Goal: Task Accomplishment & Management: Complete application form

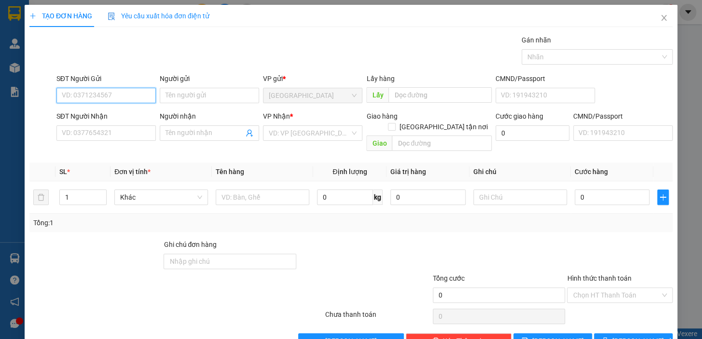
click at [125, 93] on input "SĐT Người Gửi" at bounding box center [105, 95] width 99 height 15
click at [110, 113] on div "0914119661 - TIẾNG VANG" at bounding box center [105, 114] width 87 height 11
type input "0914119661"
type input "TIẾNG VANG"
type input "0931499166"
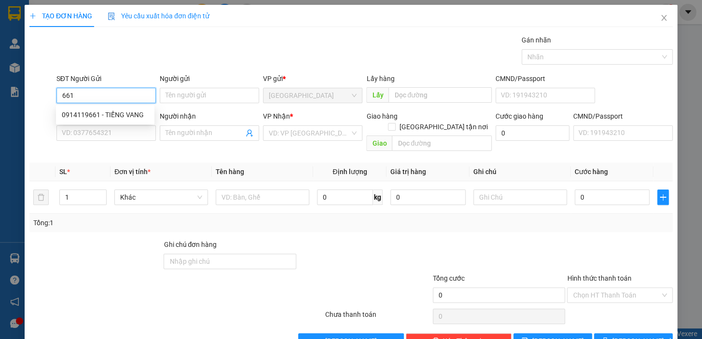
type input "PHƯƠNG"
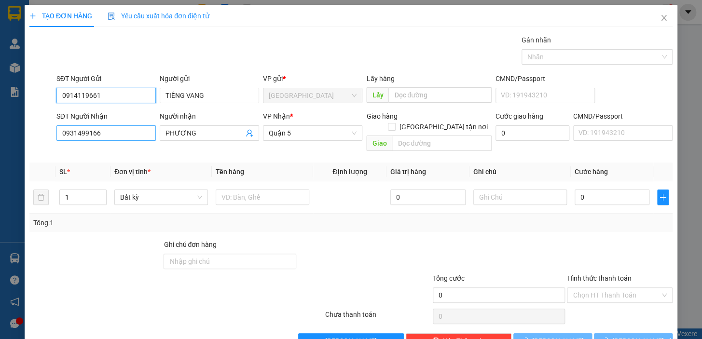
type input "0914119661"
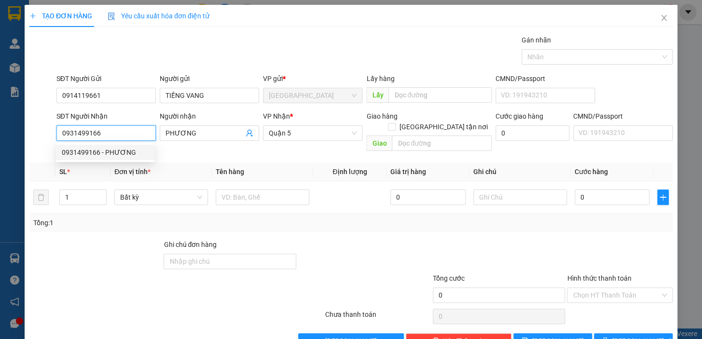
drag, startPoint x: 123, startPoint y: 130, endPoint x: 59, endPoint y: 129, distance: 64.1
click at [59, 129] on input "0931499166" at bounding box center [105, 132] width 99 height 15
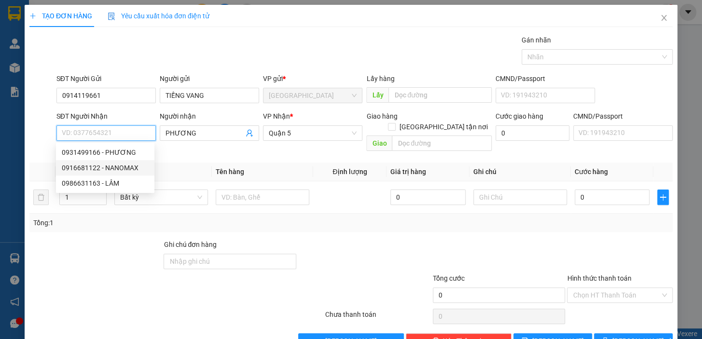
click at [117, 167] on div "0916681122 - NANOMAX" at bounding box center [105, 168] width 87 height 11
type input "0916681122"
type input "NANOMAX"
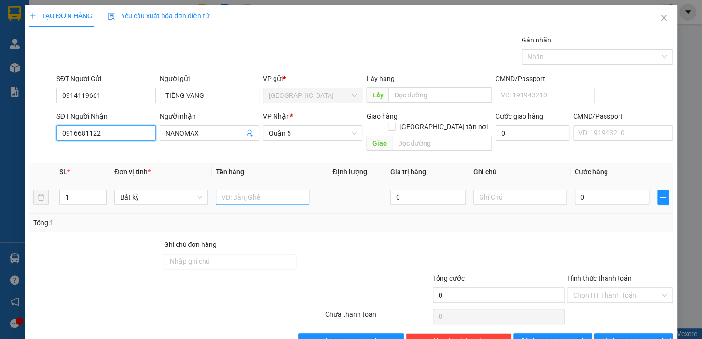
type input "0916681122"
click at [240, 193] on input "text" at bounding box center [263, 197] width 94 height 15
type input "1 TG"
click at [600, 190] on input "0" at bounding box center [611, 197] width 75 height 15
drag, startPoint x: 590, startPoint y: 189, endPoint x: 566, endPoint y: 192, distance: 24.3
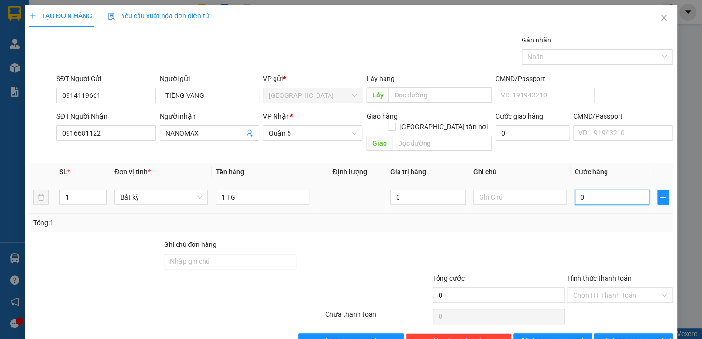
click at [571, 192] on td "0" at bounding box center [612, 197] width 83 height 32
type input "4"
type input "40"
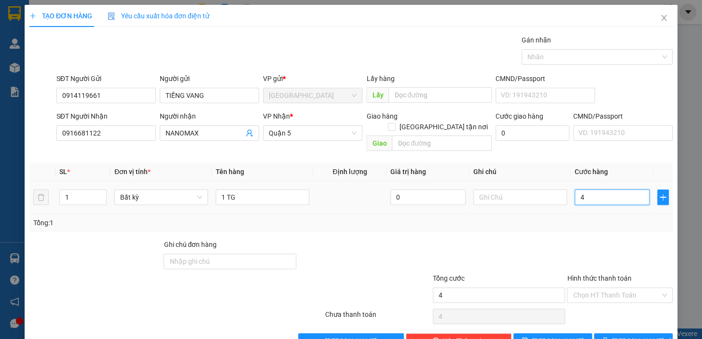
type input "40"
type input "40.000"
drag, startPoint x: 567, startPoint y: 227, endPoint x: 571, endPoint y: 229, distance: 5.0
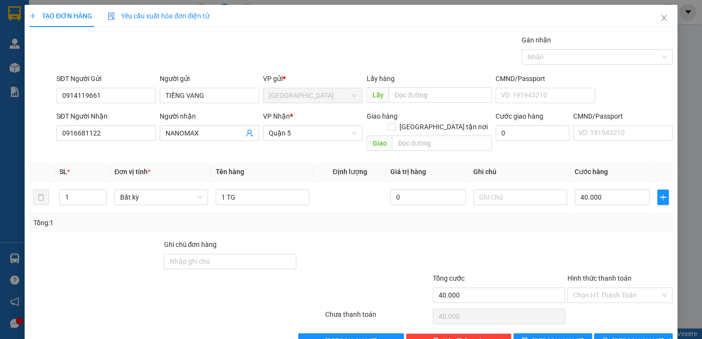
click at [568, 228] on div "Transit Pickup Surcharge Ids Transit Deliver Surcharge Ids Transit Deliver Surc…" at bounding box center [350, 192] width 643 height 314
click at [622, 288] on input "Hình thức thanh toán" at bounding box center [615, 295] width 87 height 14
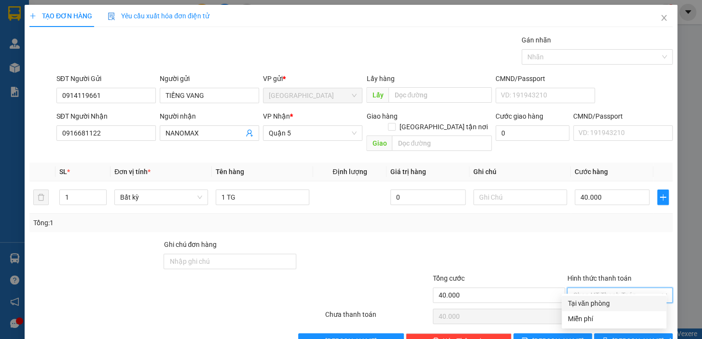
click at [624, 302] on div "Tại văn phòng" at bounding box center [613, 303] width 93 height 11
type input "0"
click at [626, 336] on span "[PERSON_NAME] và In" at bounding box center [646, 341] width 68 height 11
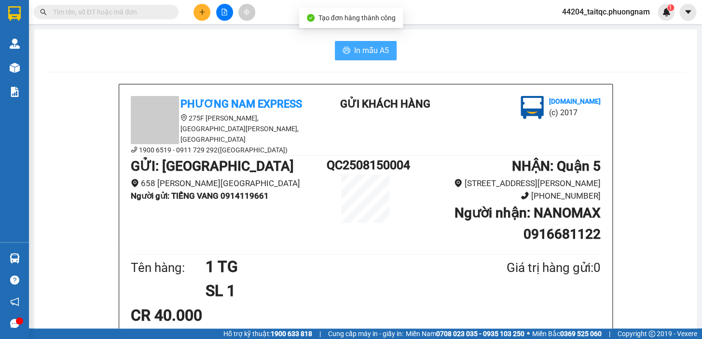
click at [367, 48] on span "In mẫu A5" at bounding box center [371, 50] width 35 height 12
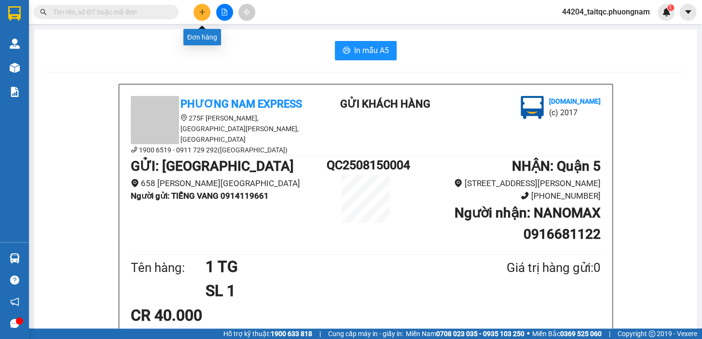
click at [200, 13] on icon "plus" at bounding box center [202, 12] width 7 height 7
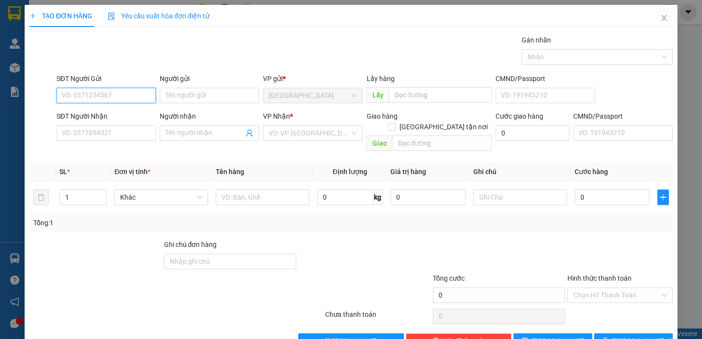
click at [126, 97] on input "SĐT Người Gửi" at bounding box center [105, 95] width 99 height 15
click at [117, 114] on div "0914119661 - TIẾNG VANG" at bounding box center [105, 114] width 87 height 11
type input "0914119661"
type input "TIẾNG VANG"
type input "0916681122"
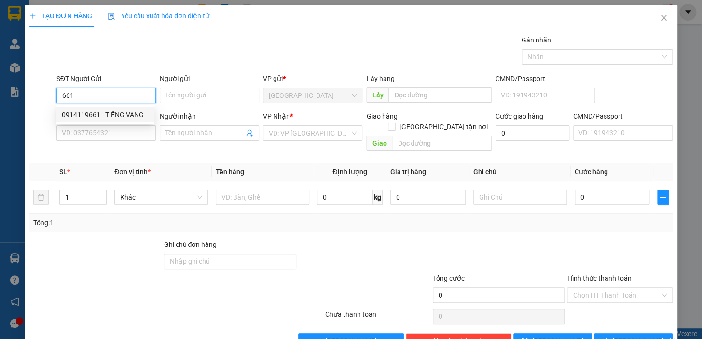
type input "NANOMAX"
type input "0914119661"
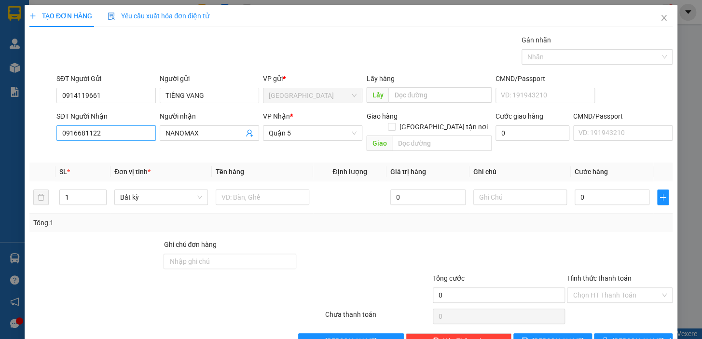
click at [108, 137] on div "SĐT Người Nhận 0916681122" at bounding box center [105, 128] width 99 height 34
drag, startPoint x: 91, startPoint y: 134, endPoint x: 49, endPoint y: 134, distance: 41.5
click at [49, 134] on div "SĐT Người Nhận 0916681122 Người nhận NANOMAX VP Nhận * Quận 5 Giao hàng Giao tậ…" at bounding box center [350, 133] width 645 height 44
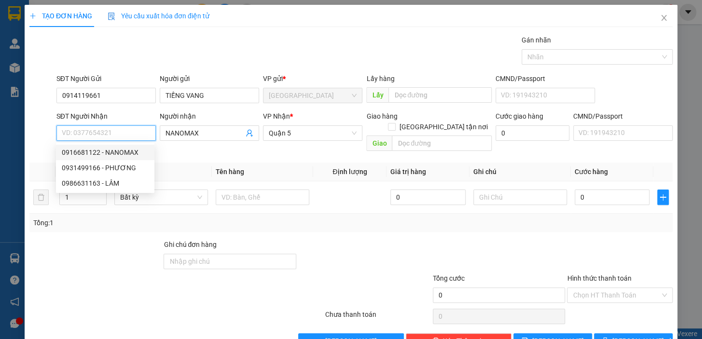
click at [110, 133] on input "SĐT Người Nhận" at bounding box center [105, 132] width 99 height 15
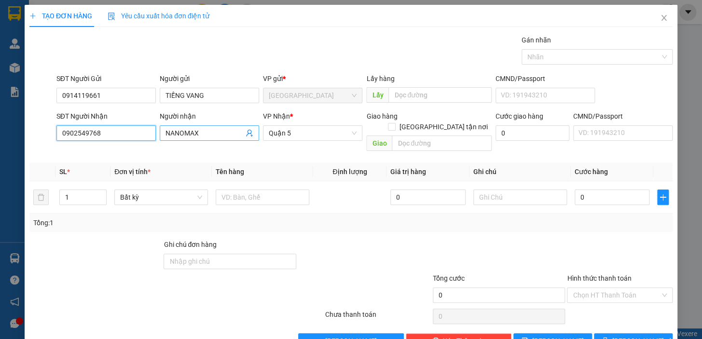
type input "0902549768"
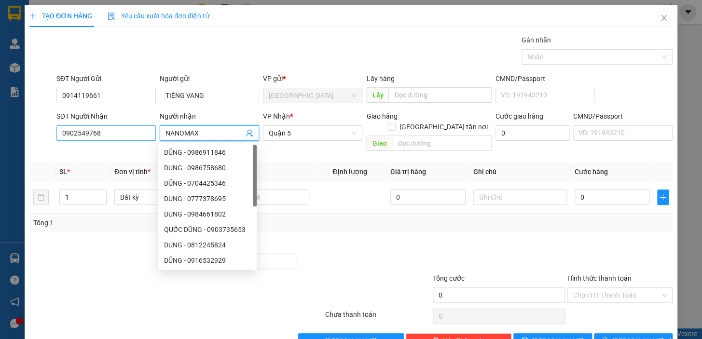
drag, startPoint x: 206, startPoint y: 133, endPoint x: 140, endPoint y: 126, distance: 66.4
click at [140, 126] on div "SĐT Người Nhận 0902549768 Người nhận NANOMAX VP Nhận * Quận 5 Giao hàng Giao tậ…" at bounding box center [364, 133] width 620 height 44
type input "DIỄN"
click at [307, 163] on th "Tên hàng" at bounding box center [262, 172] width 101 height 19
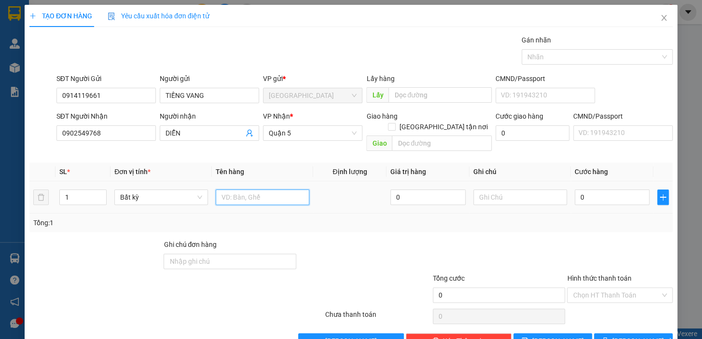
click at [272, 190] on input "text" at bounding box center [263, 197] width 94 height 15
type input "1 H"
click at [584, 190] on input "0" at bounding box center [611, 197] width 75 height 15
drag, startPoint x: 583, startPoint y: 185, endPoint x: 575, endPoint y: 190, distance: 9.0
click at [575, 190] on input "0" at bounding box center [611, 197] width 75 height 15
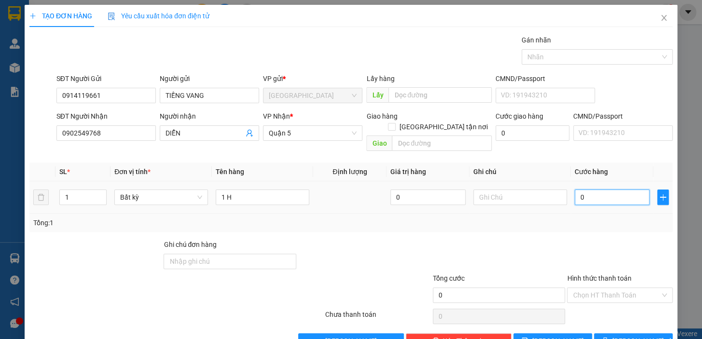
type input "2"
type input "20"
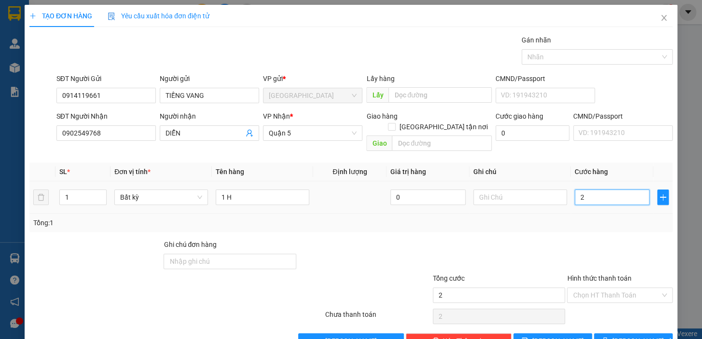
type input "20"
type input "20.000"
drag, startPoint x: 556, startPoint y: 225, endPoint x: 563, endPoint y: 226, distance: 7.4
click at [558, 226] on div "Transit Pickup Surcharge Ids Transit Deliver Surcharge Ids Transit Deliver Surc…" at bounding box center [350, 192] width 643 height 314
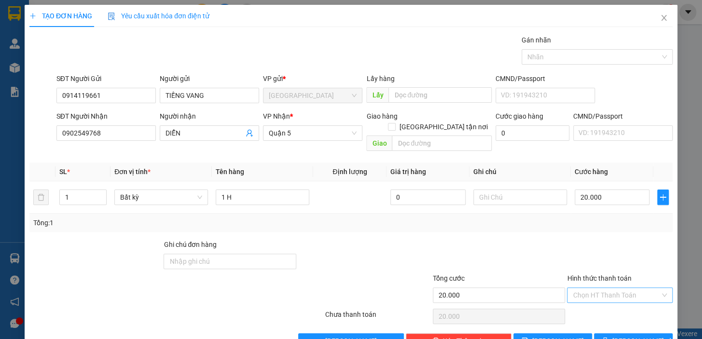
click at [612, 288] on input "Hình thức thanh toán" at bounding box center [615, 295] width 87 height 14
click at [616, 299] on div "Tại văn phòng" at bounding box center [613, 303] width 93 height 11
type input "0"
click at [612, 333] on button "[PERSON_NAME] và In" at bounding box center [633, 340] width 79 height 15
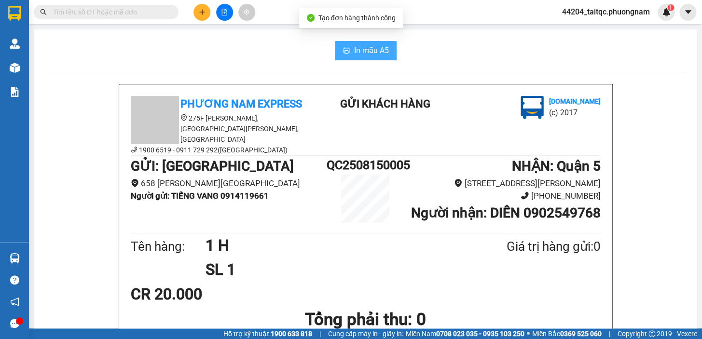
click at [377, 54] on span "In mẫu A5" at bounding box center [371, 50] width 35 height 12
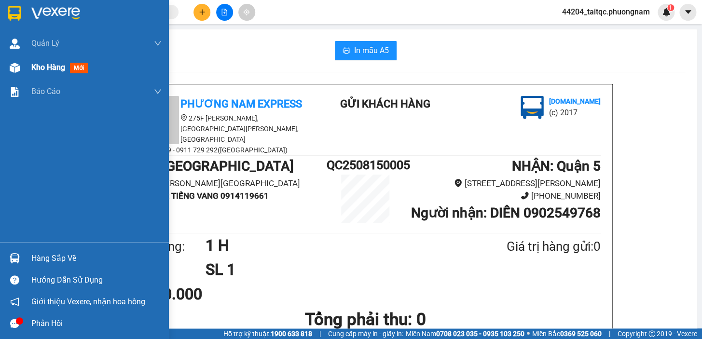
click at [15, 65] on img at bounding box center [15, 68] width 10 height 10
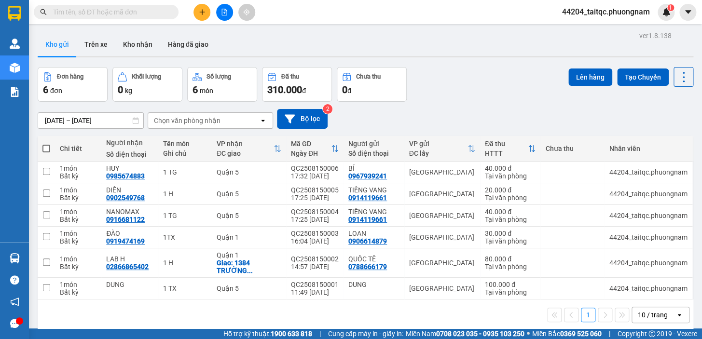
click at [202, 17] on button at bounding box center [201, 12] width 17 height 17
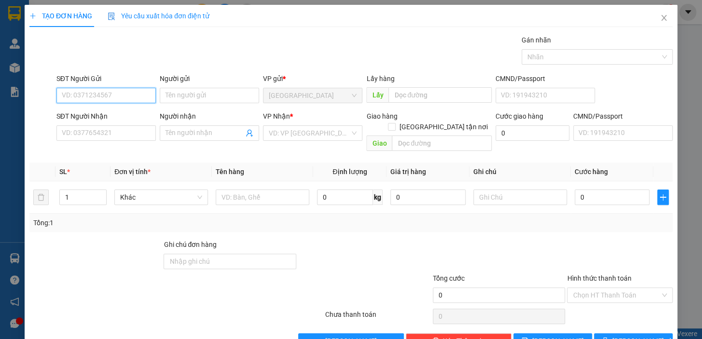
click at [133, 93] on input "SĐT Người Gửi" at bounding box center [105, 95] width 99 height 15
type input "672"
drag, startPoint x: 68, startPoint y: 94, endPoint x: 56, endPoint y: 94, distance: 11.6
click at [56, 94] on input "672" at bounding box center [105, 95] width 99 height 15
click at [86, 112] on div "0901754762 - TUẤN" at bounding box center [109, 114] width 95 height 11
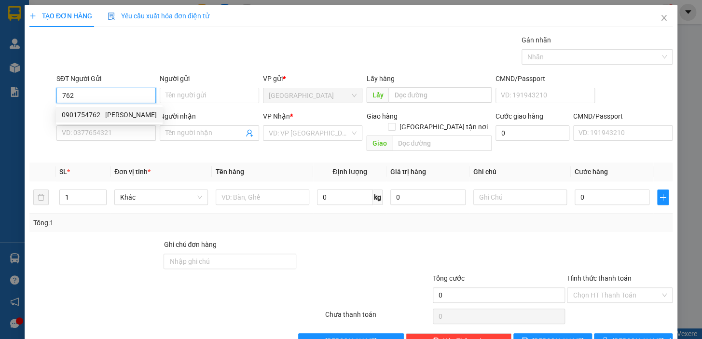
type input "0901754762"
type input "TUẤN"
type input "0909387359"
type input "THƯƠNG"
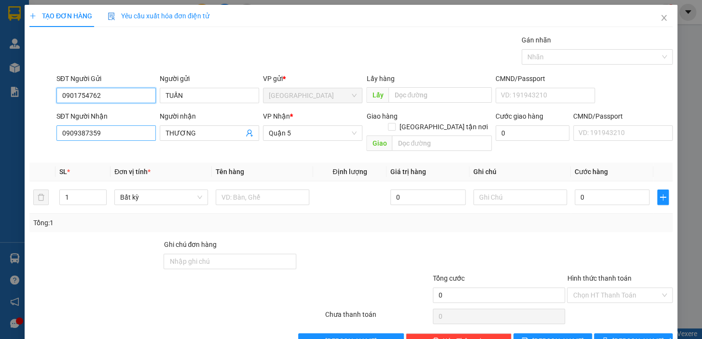
type input "0901754762"
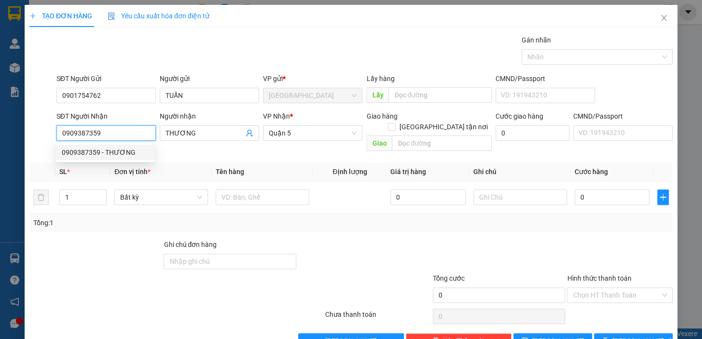
drag, startPoint x: 98, startPoint y: 134, endPoint x: 54, endPoint y: 125, distance: 44.6
click at [54, 125] on div "SĐT Người Nhận 0909387359" at bounding box center [105, 133] width 103 height 44
type input "6"
click at [110, 150] on div "0383221966 - THẢO" at bounding box center [105, 152] width 87 height 11
type input "0383221966"
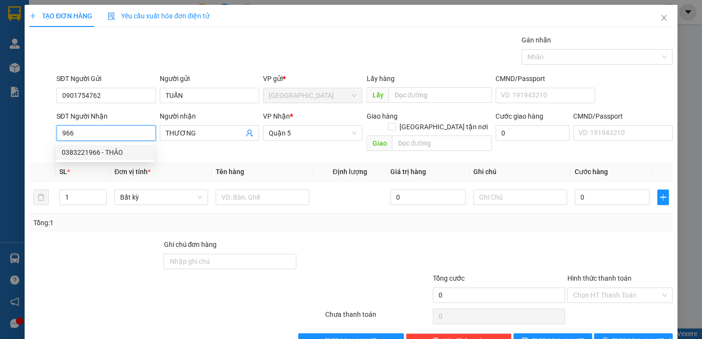
type input "THẢO"
checkbox input "true"
type input "19/49 ĐƯỜNG 49, HIỆP BÌNH CHÁNH , TP THỦ ĐỨC"
type input "80.000"
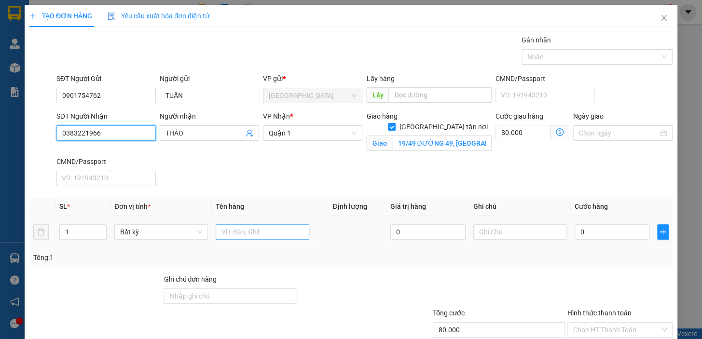
type input "0383221966"
click at [241, 232] on input "text" at bounding box center [263, 231] width 94 height 15
type input "1 TX"
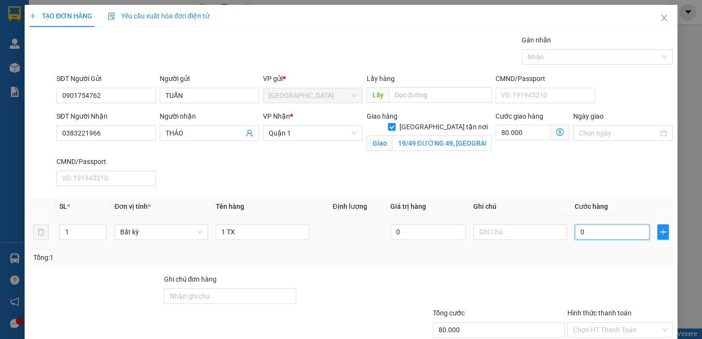
click at [585, 232] on input "0" at bounding box center [611, 231] width 75 height 15
drag, startPoint x: 580, startPoint y: 232, endPoint x: 572, endPoint y: 232, distance: 7.2
click at [574, 232] on input "0" at bounding box center [611, 231] width 75 height 15
type input "4"
type input "80.004"
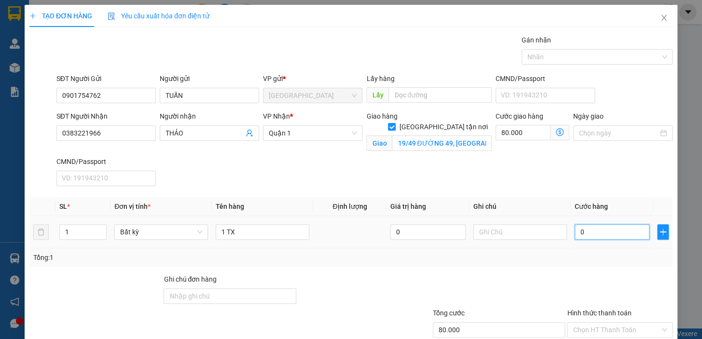
type input "80.004"
type input "40"
type input "80.040"
type input "40.000"
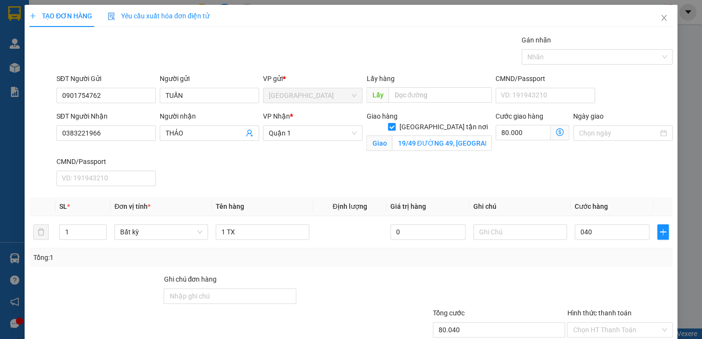
type input "120.000"
click at [631, 257] on div "Tổng: 1" at bounding box center [350, 257] width 635 height 11
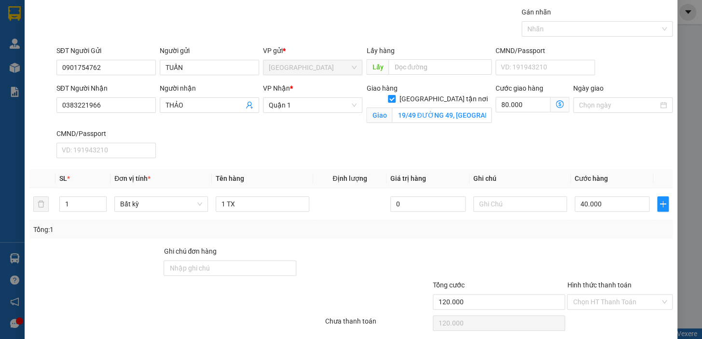
scroll to position [43, 0]
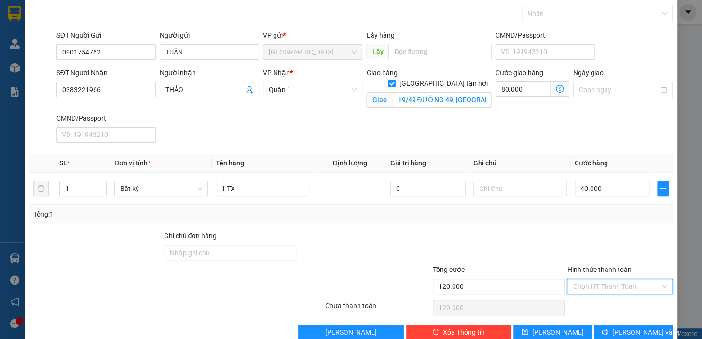
click at [616, 288] on input "Hình thức thanh toán" at bounding box center [615, 286] width 87 height 14
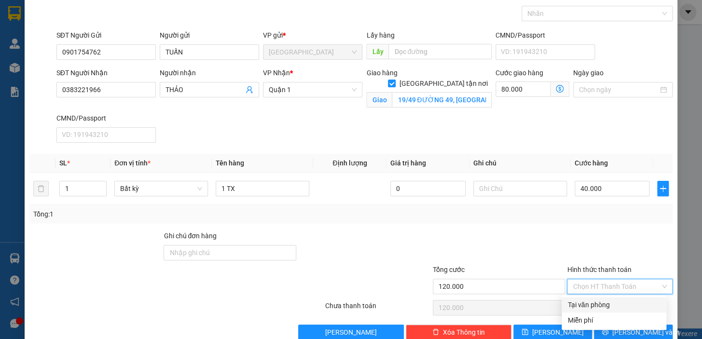
click at [617, 304] on div "Tại văn phòng" at bounding box center [613, 304] width 93 height 11
type input "0"
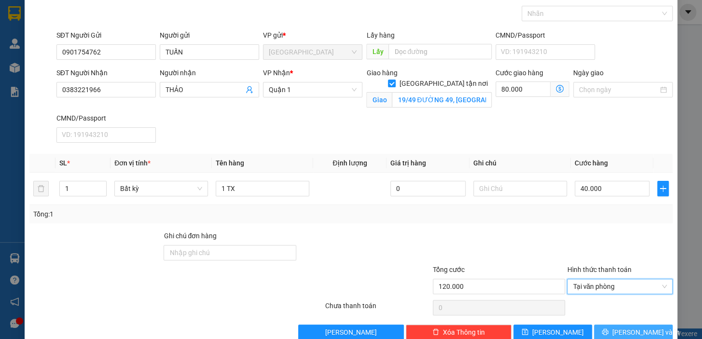
click at [630, 329] on span "[PERSON_NAME] và In" at bounding box center [646, 332] width 68 height 11
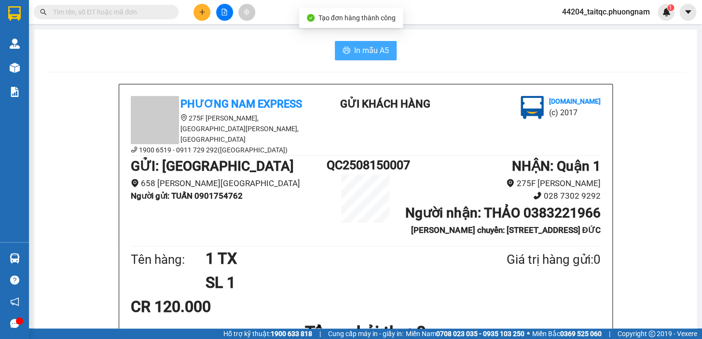
click at [359, 53] on span "In mẫu A5" at bounding box center [371, 50] width 35 height 12
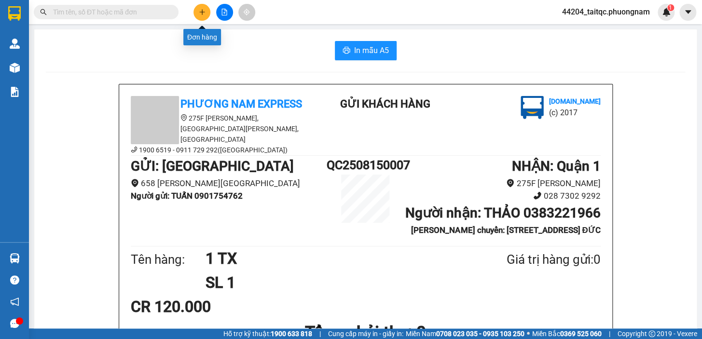
click at [200, 11] on icon "plus" at bounding box center [202, 12] width 7 height 7
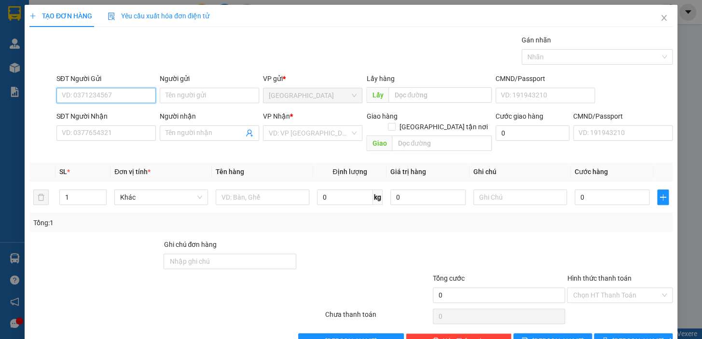
click at [109, 97] on input "SĐT Người Gửi" at bounding box center [105, 95] width 99 height 15
type input "0916191919"
click at [120, 113] on div "0916191919 - THANH" at bounding box center [109, 114] width 95 height 11
type input "THANH"
type input "0899236313"
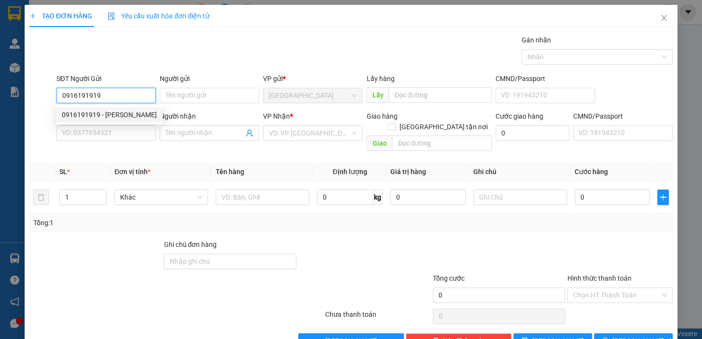
type input "LÀNH"
type input "0916191919"
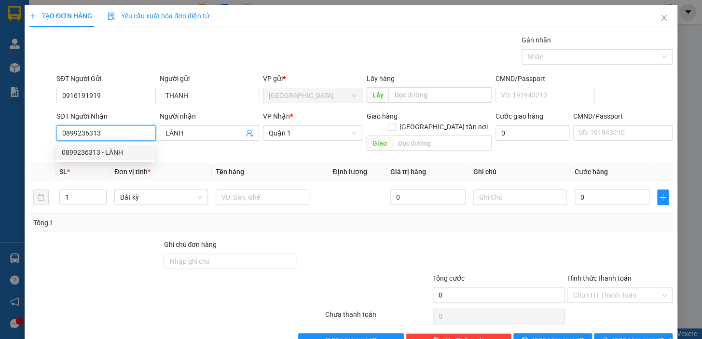
drag, startPoint x: 97, startPoint y: 137, endPoint x: 34, endPoint y: 135, distance: 63.7
click at [34, 135] on div "SĐT Người Nhận 0899236313 Người nhận LÀNH VP Nhận * Quận 1 Giao hàng Giao tận n…" at bounding box center [350, 133] width 645 height 44
type input "0908227788"
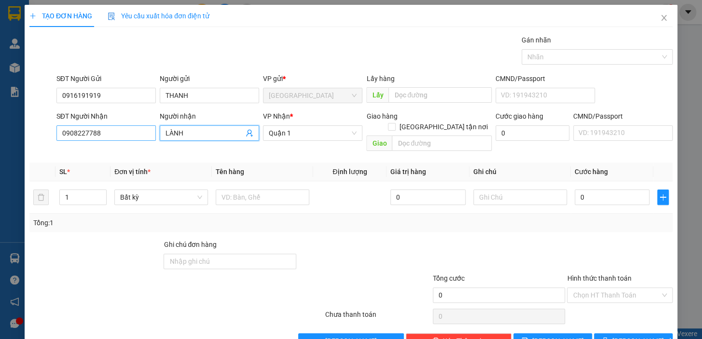
drag, startPoint x: 197, startPoint y: 130, endPoint x: 151, endPoint y: 131, distance: 45.3
click at [151, 131] on div "SĐT Người Nhận 0908227788 Người nhận LÀNH LÀNH VP Nhận * Quận 1 Giao hàng Giao …" at bounding box center [364, 133] width 620 height 44
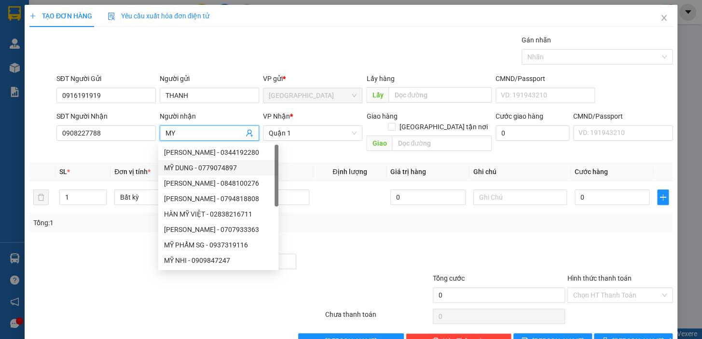
type input "MY"
drag, startPoint x: 321, startPoint y: 218, endPoint x: 310, endPoint y: 219, distance: 11.2
click at [321, 219] on div "Tổng: 1" at bounding box center [350, 223] width 643 height 18
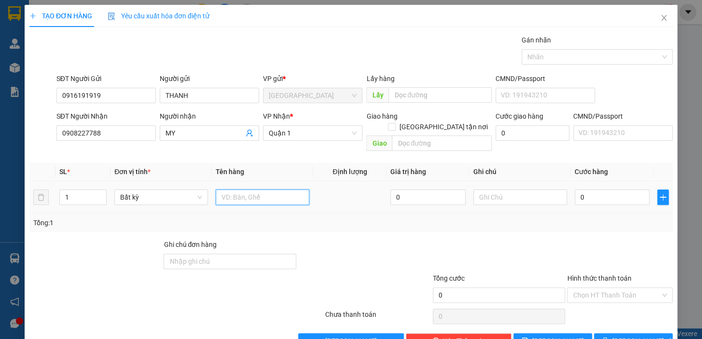
click at [247, 190] on input "text" at bounding box center [263, 197] width 94 height 15
type input "1 TX+1 RỔ"
click at [593, 190] on input "0" at bounding box center [611, 197] width 75 height 15
drag, startPoint x: 574, startPoint y: 184, endPoint x: 582, endPoint y: 184, distance: 7.7
click at [571, 186] on td "0" at bounding box center [612, 197] width 83 height 32
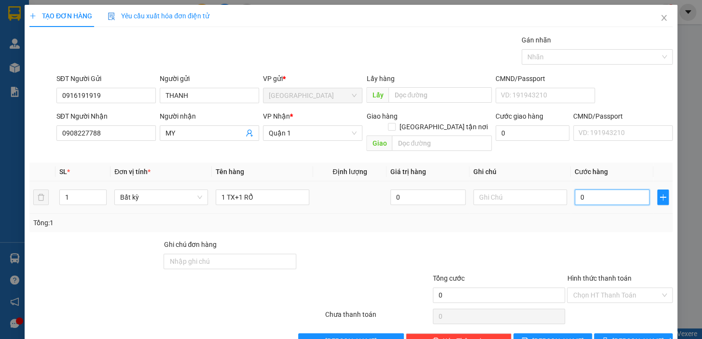
drag, startPoint x: 584, startPoint y: 184, endPoint x: 575, endPoint y: 188, distance: 9.5
click at [575, 190] on input "0" at bounding box center [611, 197] width 75 height 15
type input "1"
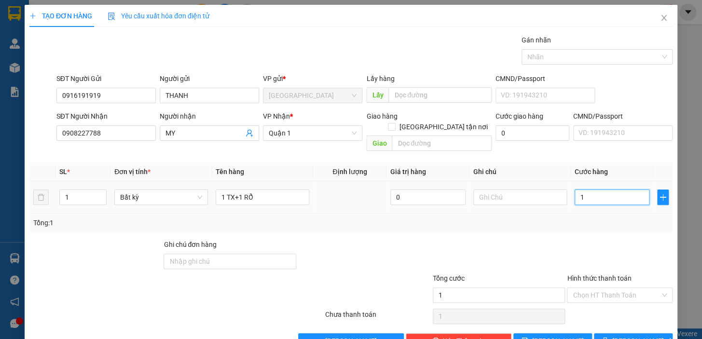
type input "10"
type input "100"
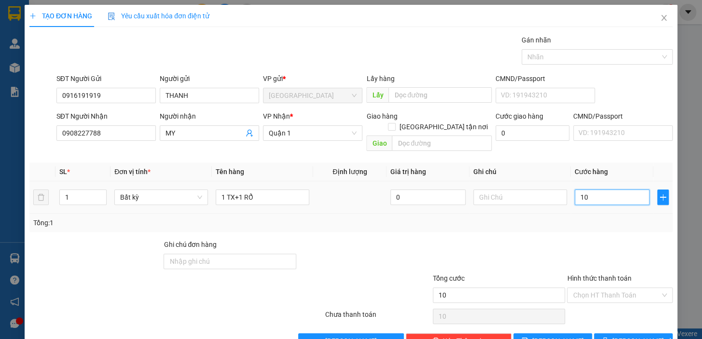
type input "100"
type input "100.000"
click at [597, 218] on div "Tổng: 1" at bounding box center [350, 223] width 635 height 11
click at [617, 288] on input "Hình thức thanh toán" at bounding box center [615, 295] width 87 height 14
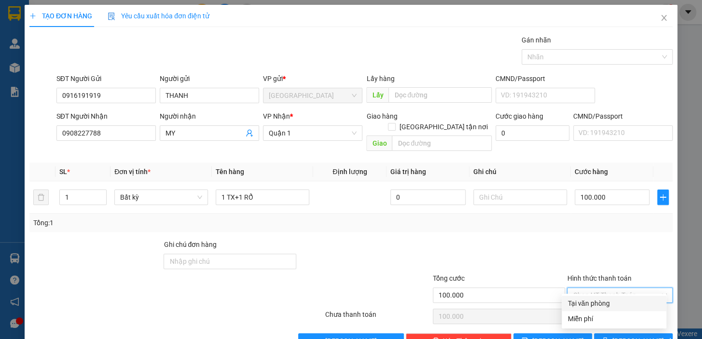
click at [591, 301] on div "Tại văn phòng" at bounding box center [613, 303] width 93 height 11
type input "0"
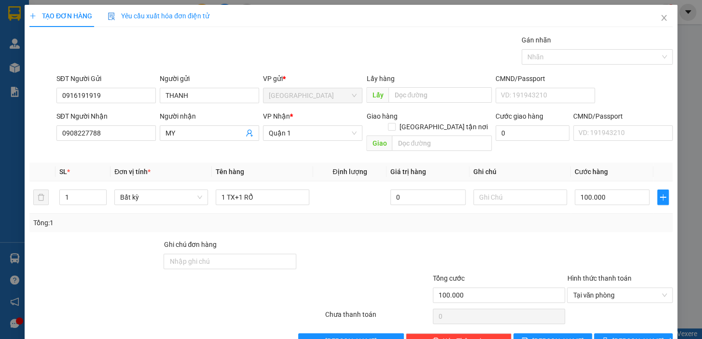
click at [614, 319] on div "Transit Pickup Surcharge Ids Transit Deliver Surcharge Ids Transit Deliver Surc…" at bounding box center [350, 192] width 643 height 314
click at [620, 336] on span "[PERSON_NAME] và In" at bounding box center [646, 341] width 68 height 11
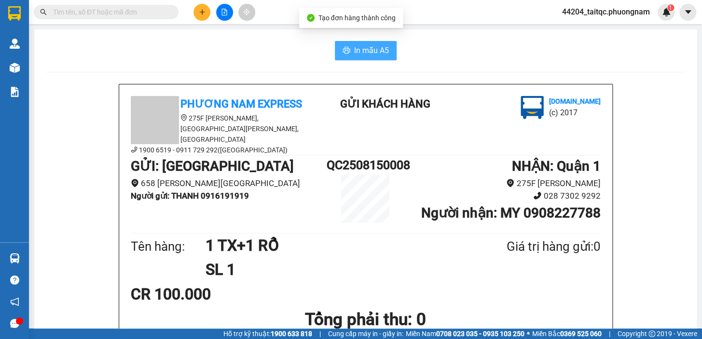
click at [374, 56] on span "In mẫu A5" at bounding box center [371, 50] width 35 height 12
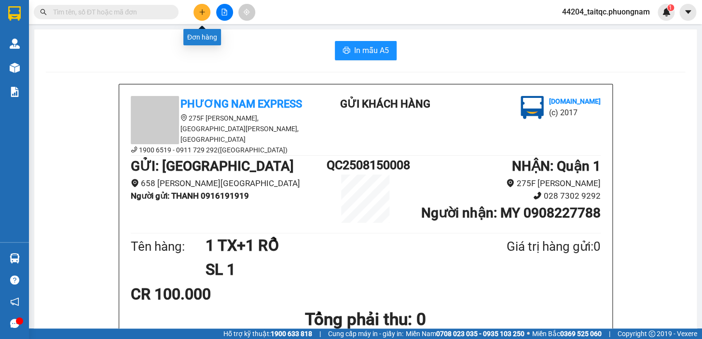
click at [201, 14] on icon "plus" at bounding box center [202, 12] width 7 height 7
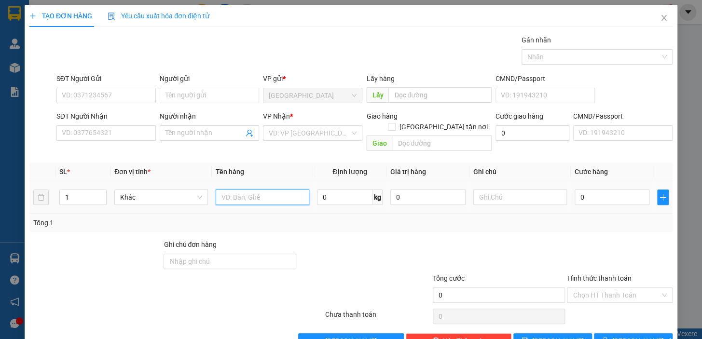
click at [244, 190] on input "text" at bounding box center [263, 197] width 94 height 15
type input "1 TX"
click at [608, 190] on input "0" at bounding box center [611, 197] width 75 height 15
drag, startPoint x: 574, startPoint y: 191, endPoint x: 569, endPoint y: 191, distance: 5.3
click at [574, 191] on input "0" at bounding box center [611, 197] width 75 height 15
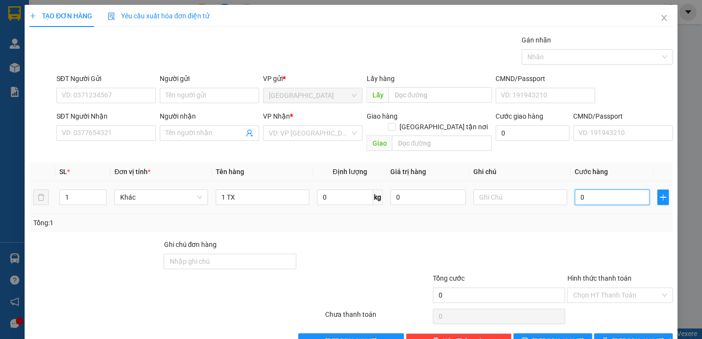
type input "3"
type input "30"
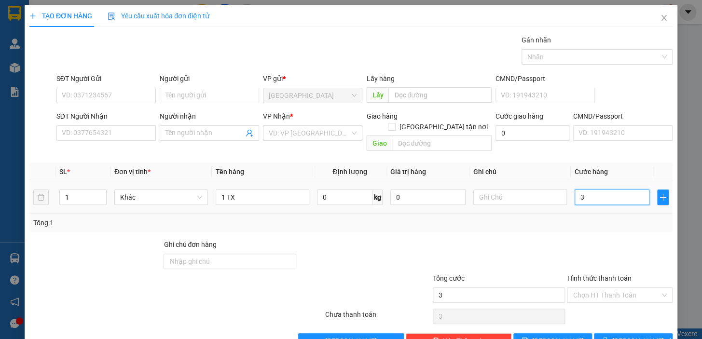
type input "30"
type input "30.000"
click at [576, 218] on div "Tổng: 1" at bounding box center [350, 223] width 635 height 11
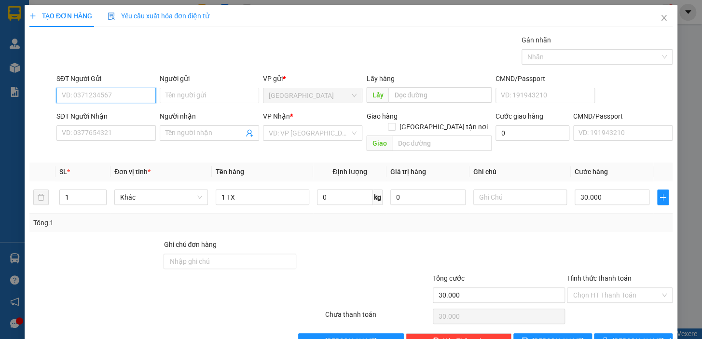
click at [114, 97] on input "SĐT Người Gửi" at bounding box center [105, 95] width 99 height 15
type input "0346752318"
click at [109, 111] on div "0346752318 - UYỂN" at bounding box center [105, 114] width 87 height 11
type input "UYỂN"
type input "0386647815"
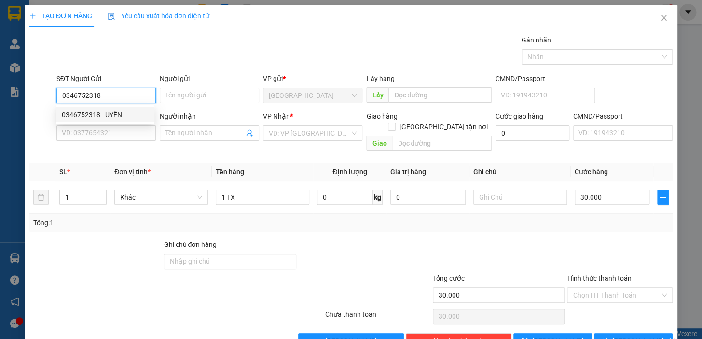
type input "THANH"
type input "0346752318"
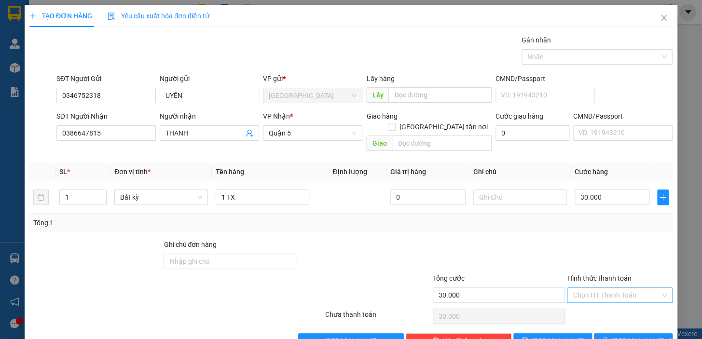
click at [597, 288] on input "Hình thức thanh toán" at bounding box center [615, 295] width 87 height 14
click at [600, 305] on div "Tại văn phòng" at bounding box center [613, 303] width 93 height 11
type input "0"
click at [614, 333] on button "[PERSON_NAME] và In" at bounding box center [633, 340] width 79 height 15
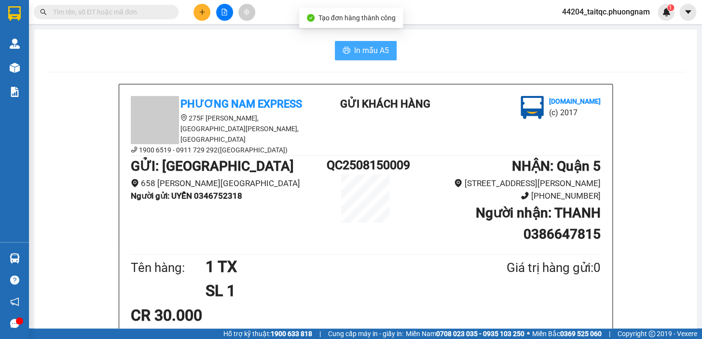
click at [359, 53] on span "In mẫu A5" at bounding box center [371, 50] width 35 height 12
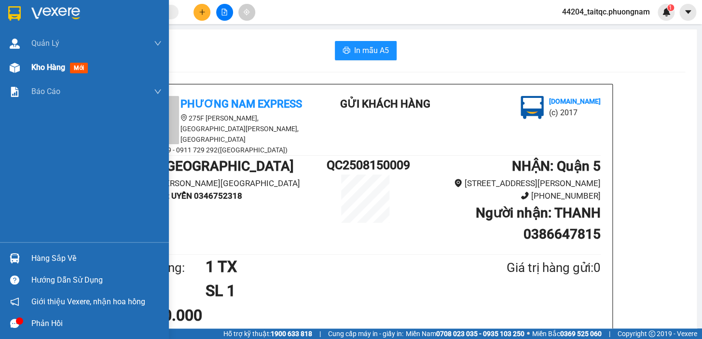
click at [18, 64] on img at bounding box center [15, 68] width 10 height 10
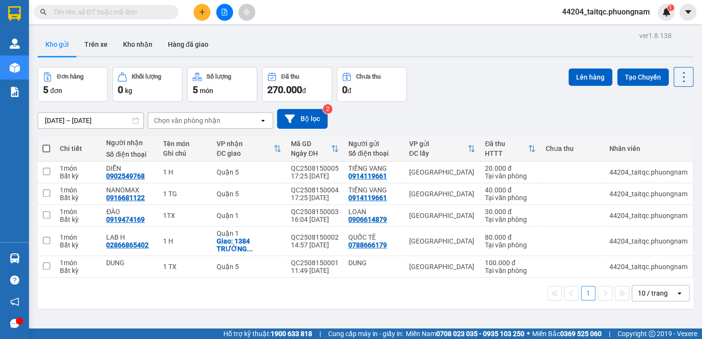
click at [209, 15] on button at bounding box center [201, 12] width 17 height 17
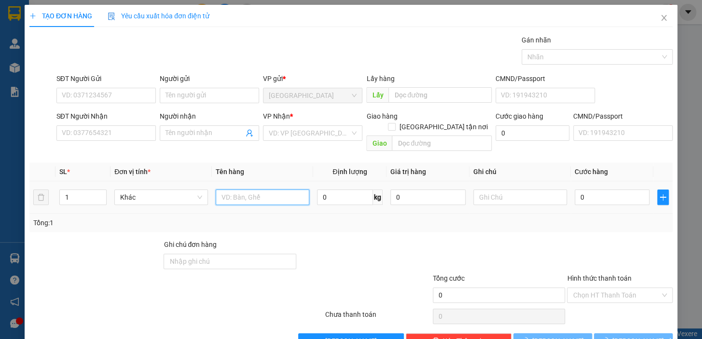
click at [245, 190] on input "text" at bounding box center [263, 197] width 94 height 15
type input "1 TG"
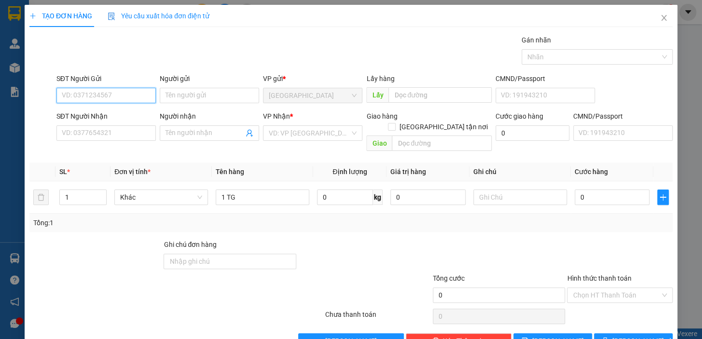
click at [101, 96] on input "SĐT Người Gửi" at bounding box center [105, 95] width 99 height 15
type input "0967939241"
click at [108, 113] on div "0967939241 - BỈ" at bounding box center [105, 114] width 87 height 11
type input "BỈ"
type input "0985674883"
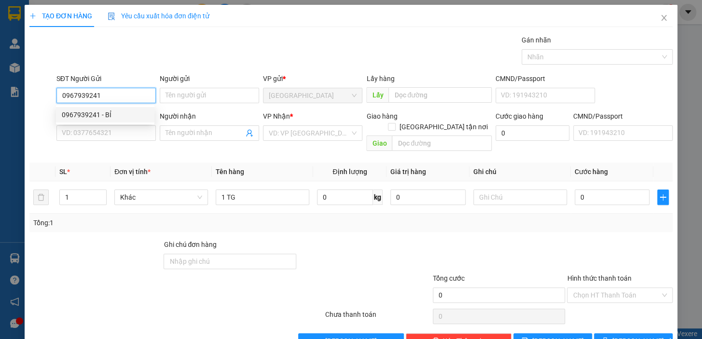
type input "HUY"
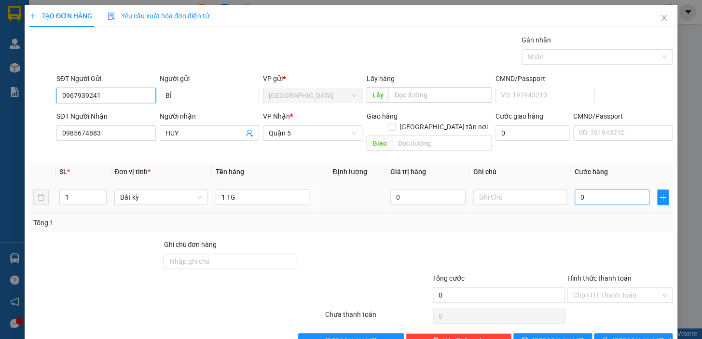
type input "0967939241"
click at [577, 190] on input "0" at bounding box center [611, 197] width 75 height 15
drag, startPoint x: 584, startPoint y: 191, endPoint x: 574, endPoint y: 192, distance: 9.7
click at [574, 192] on input "0" at bounding box center [611, 197] width 75 height 15
type input "4"
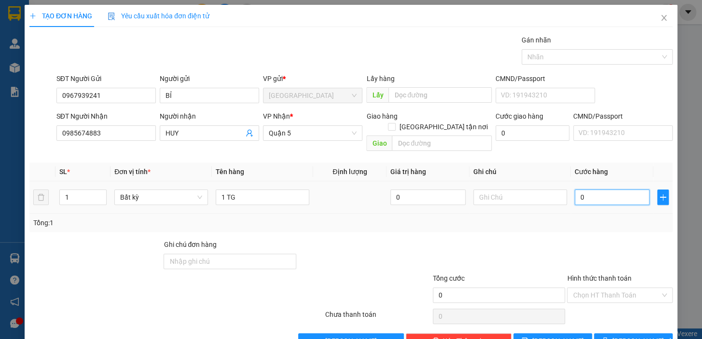
type input "4"
type input "40"
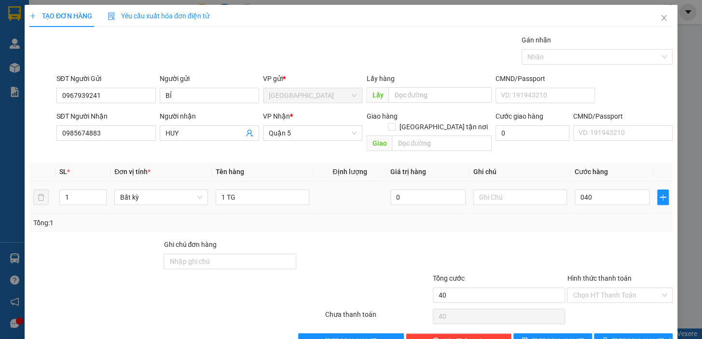
type input "40.000"
click at [601, 218] on div "Tổng: 1" at bounding box center [350, 223] width 635 height 11
click at [618, 288] on input "Hình thức thanh toán" at bounding box center [615, 295] width 87 height 14
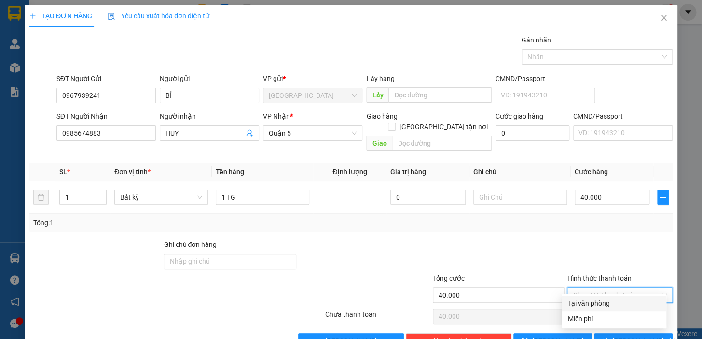
click at [617, 300] on div "Tại văn phòng" at bounding box center [613, 303] width 93 height 11
type input "0"
click at [621, 324] on span "[PERSON_NAME] và In" at bounding box center [646, 341] width 68 height 11
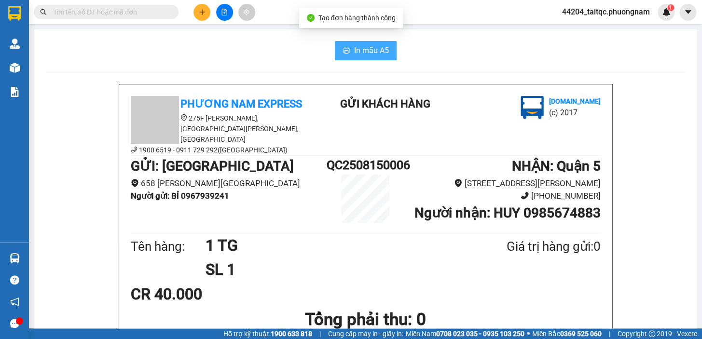
click at [374, 41] on button "In mẫu A5" at bounding box center [366, 50] width 62 height 19
click at [372, 41] on button "In mẫu A5" at bounding box center [366, 50] width 62 height 19
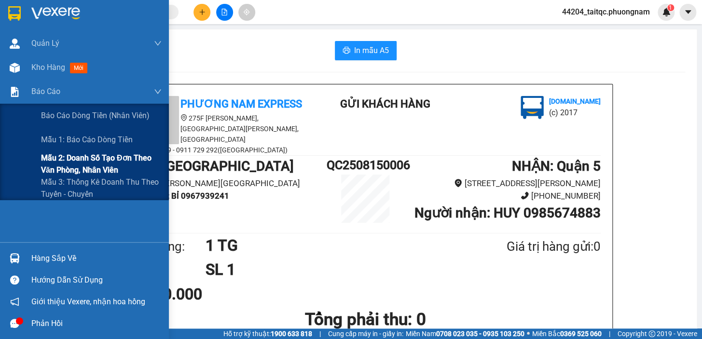
click at [91, 162] on span "Mẫu 2: Doanh số tạo đơn theo Văn phòng, nhân viên" at bounding box center [101, 164] width 121 height 24
